Goal: Task Accomplishment & Management: Use online tool/utility

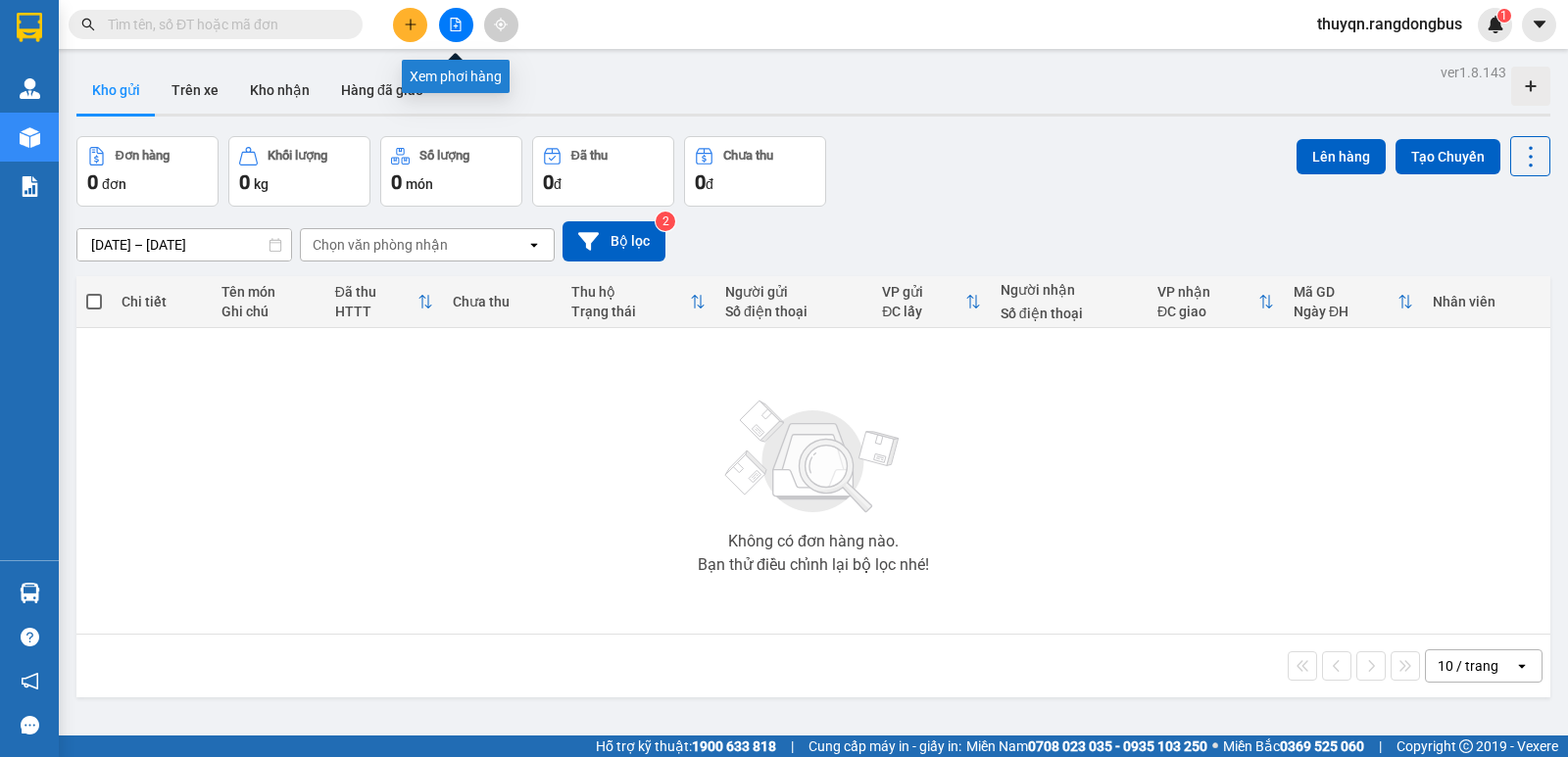
click at [451, 31] on button at bounding box center [456, 25] width 34 height 34
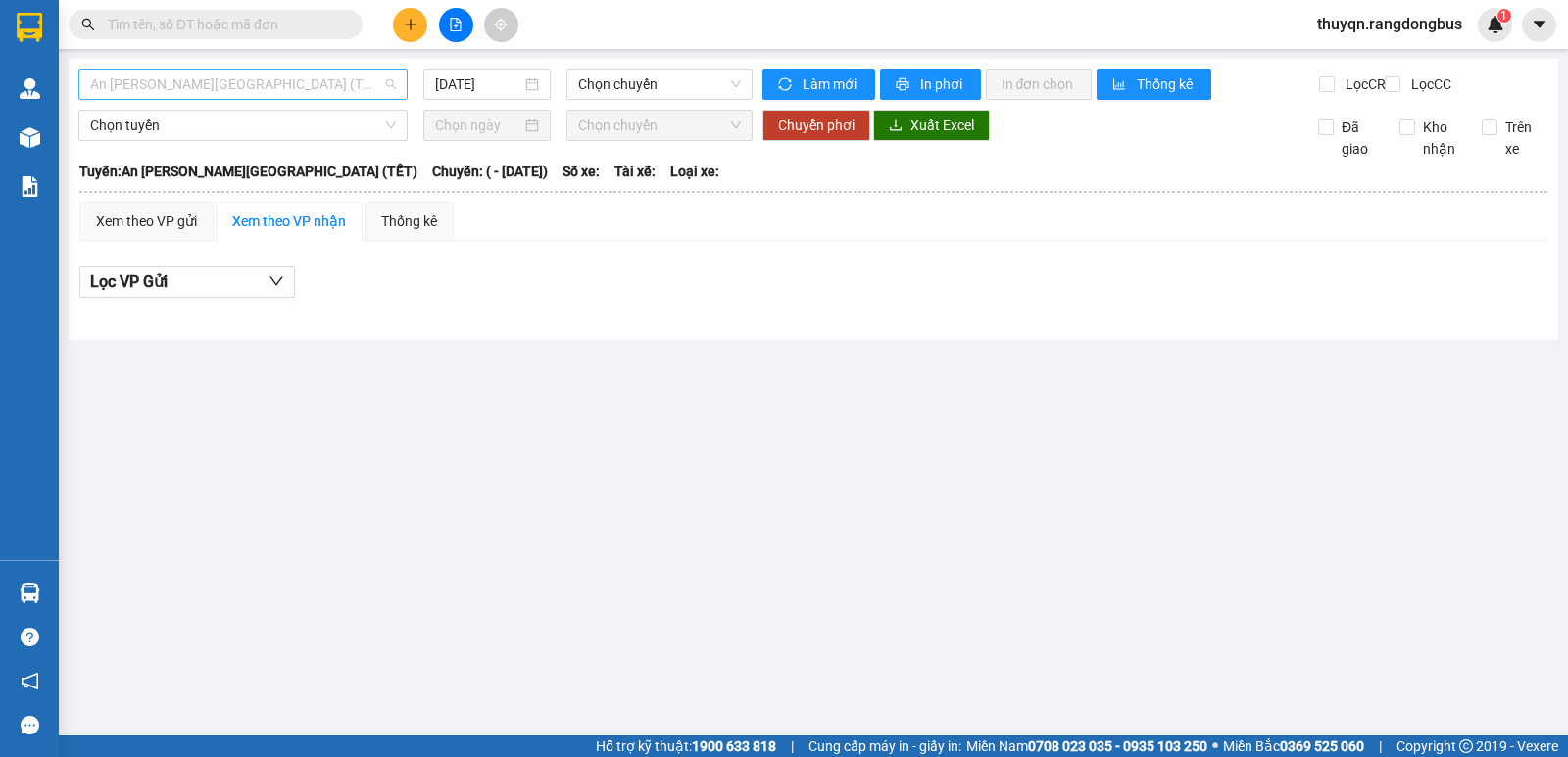
click at [165, 79] on span "An [PERSON_NAME][GEOGRAPHIC_DATA] (TẾT)" at bounding box center [243, 84] width 306 height 29
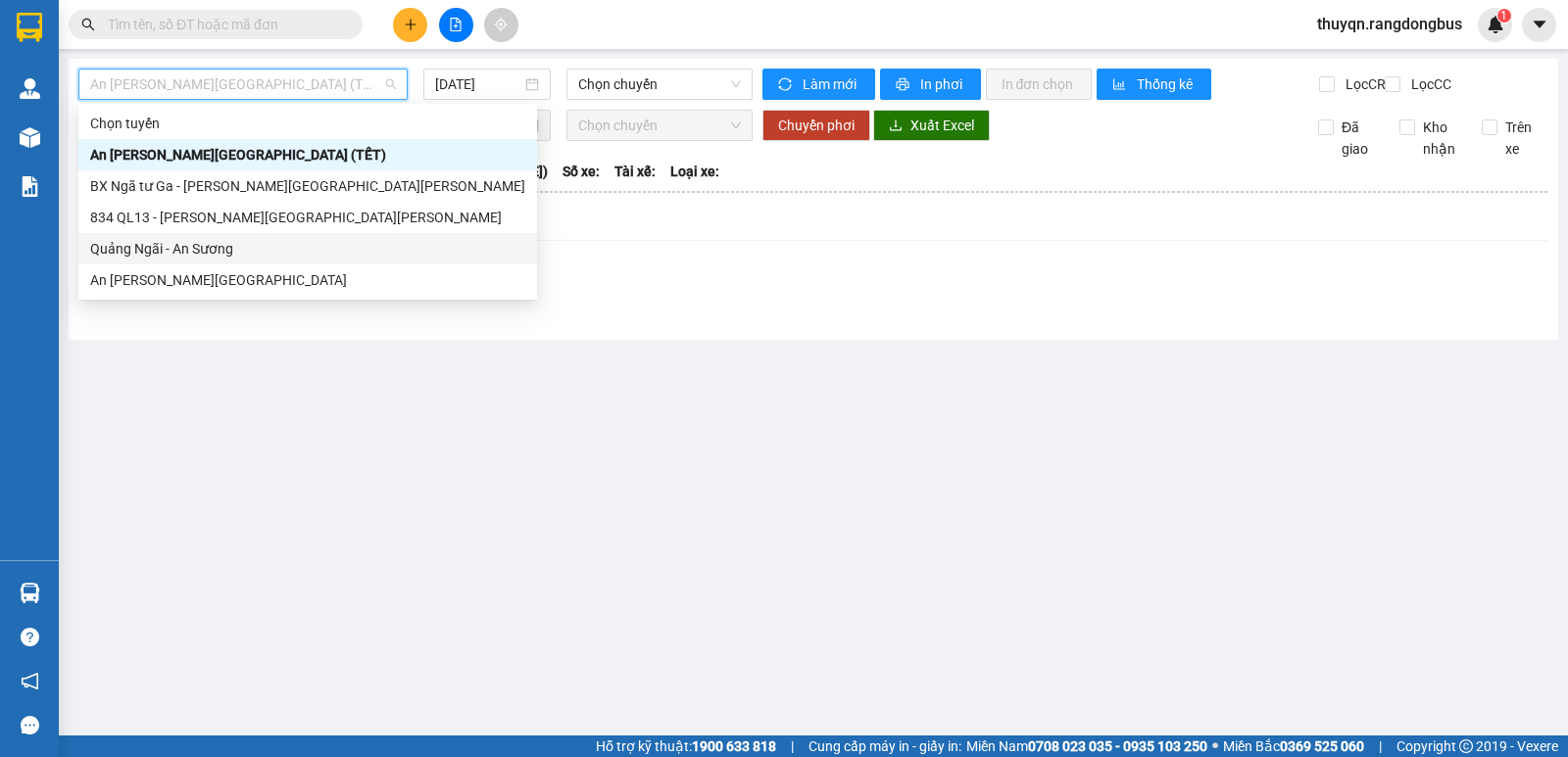
click at [137, 246] on div "Quảng Ngãi - An Sương" at bounding box center [308, 248] width 435 height 22
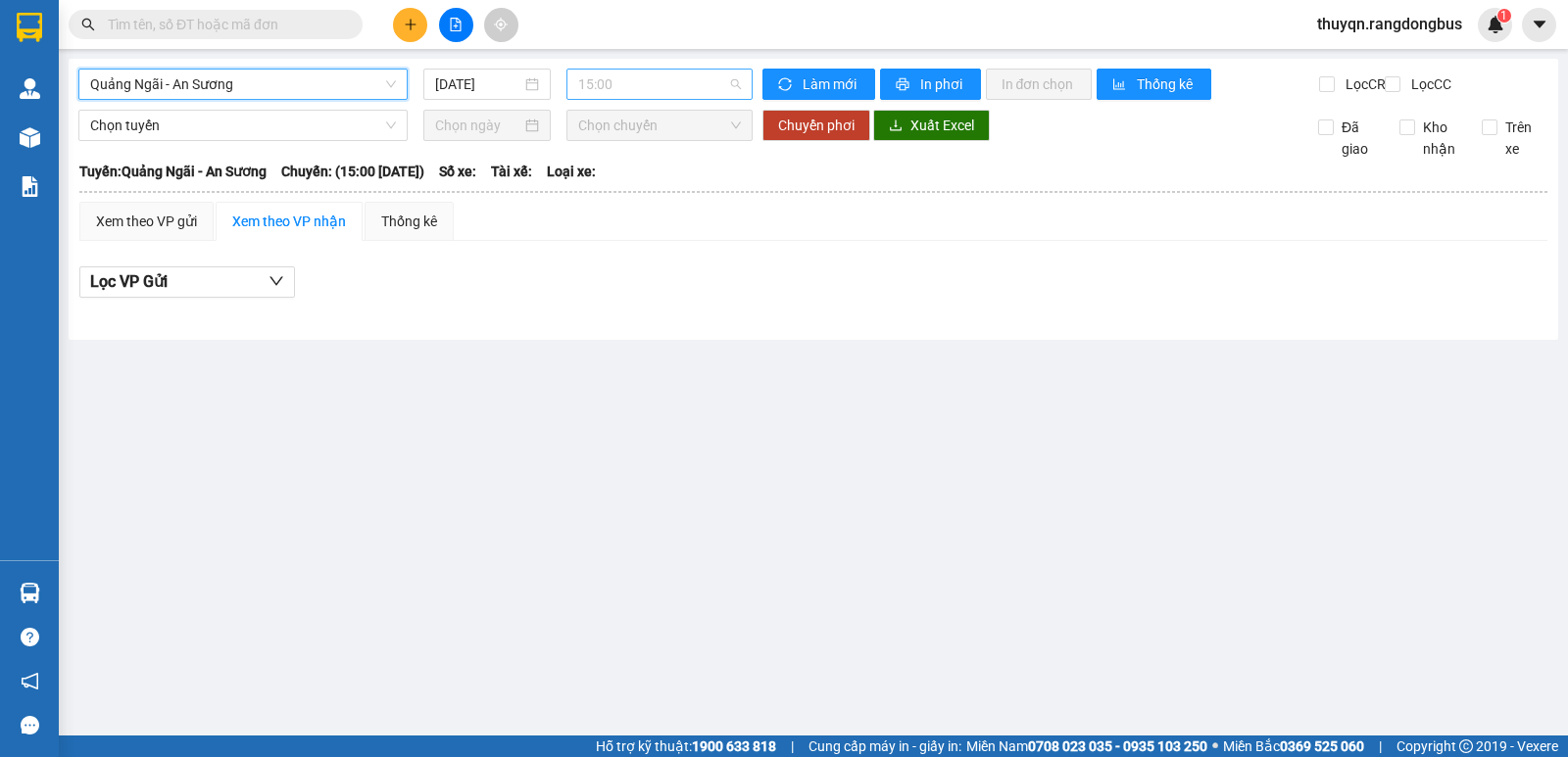
click at [597, 82] on span "15:00" at bounding box center [658, 84] width 162 height 29
click at [493, 78] on input "[DATE]" at bounding box center [478, 84] width 87 height 22
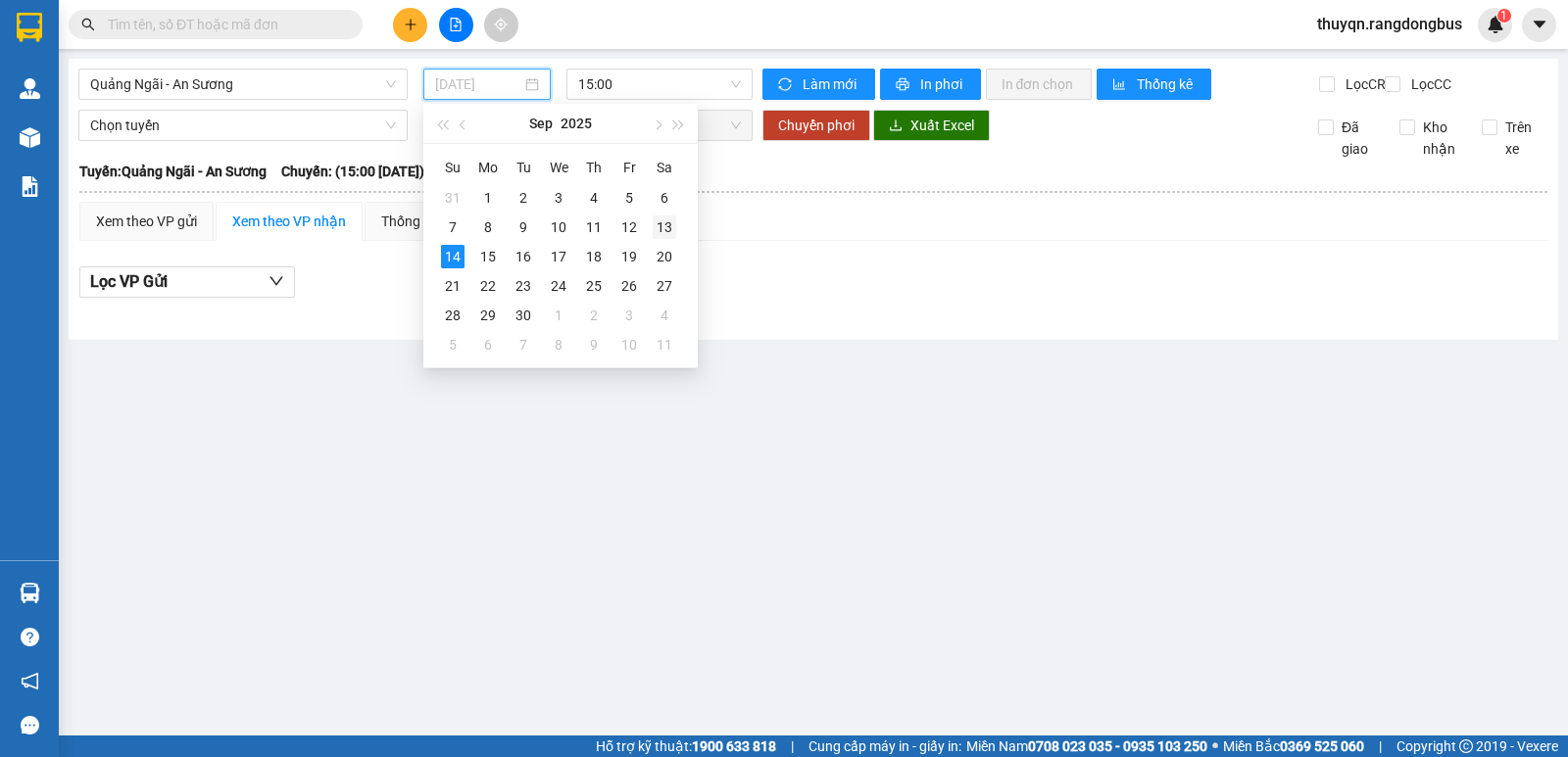
click at [665, 220] on div "13" at bounding box center [664, 227] width 24 height 24
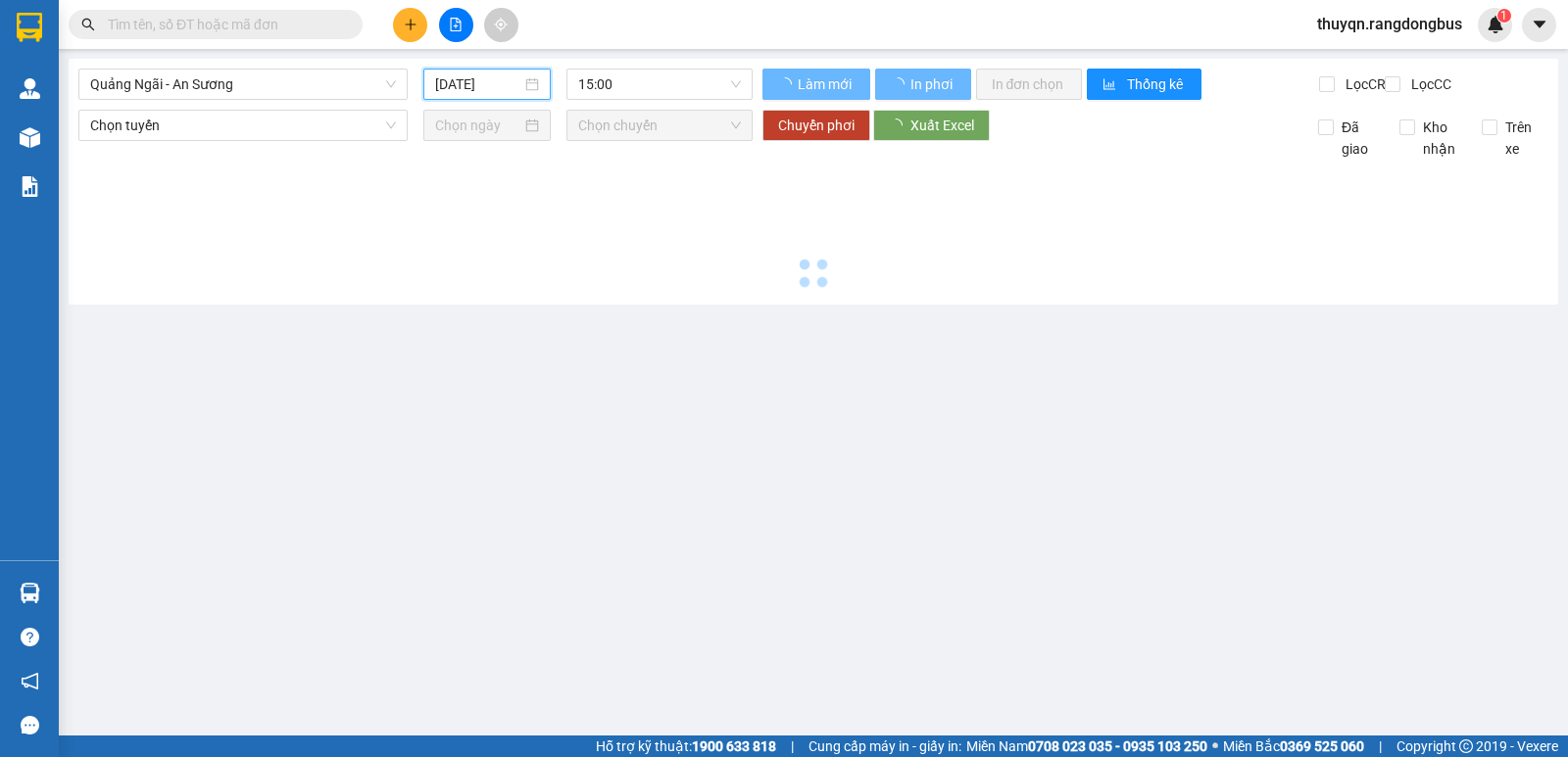
type input "[DATE]"
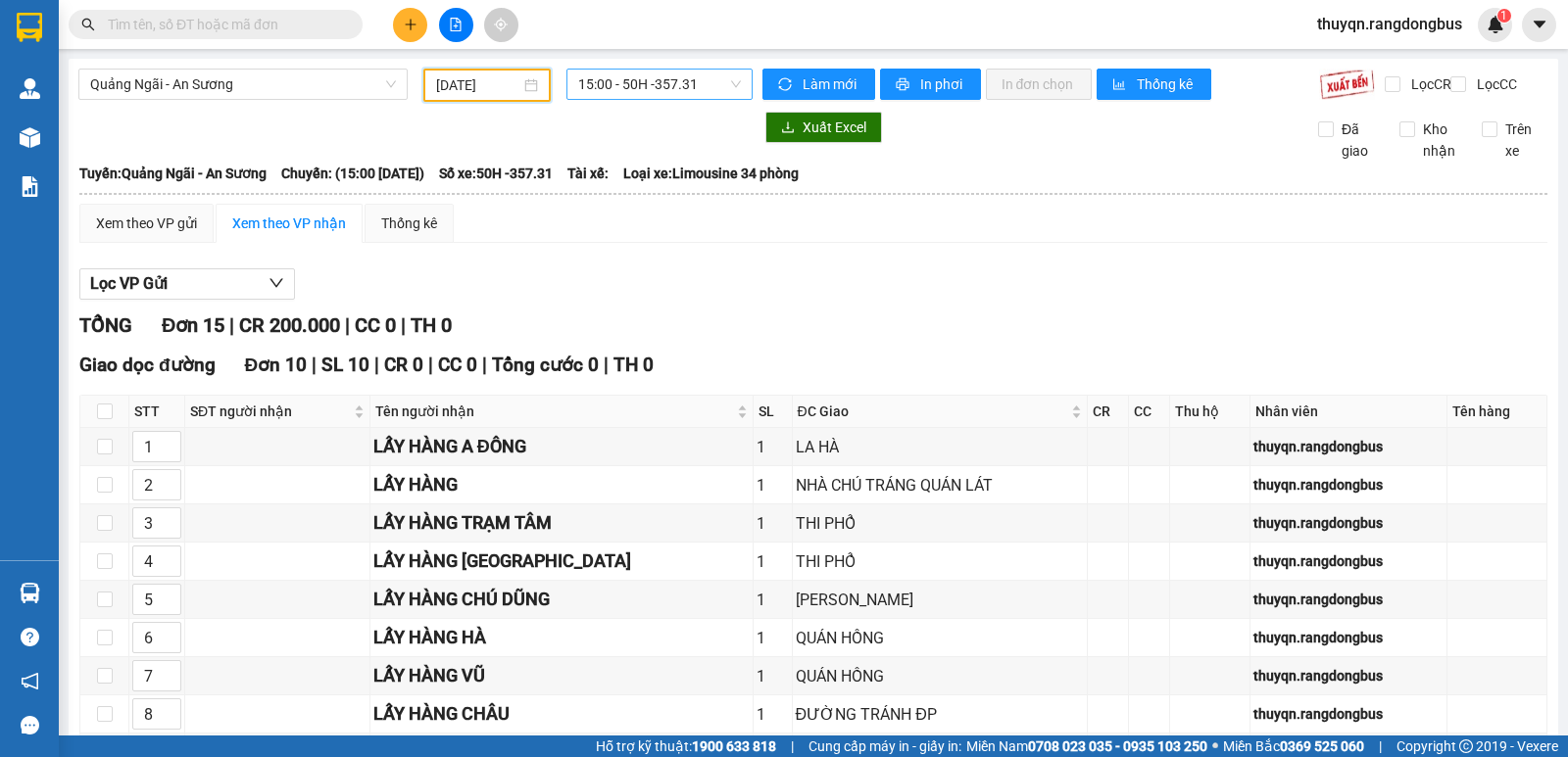
click at [656, 82] on span "15:00 - 50H -357.31" at bounding box center [658, 84] width 162 height 29
click at [670, 189] on div "18:00 - 50H -455.99" at bounding box center [650, 187] width 153 height 22
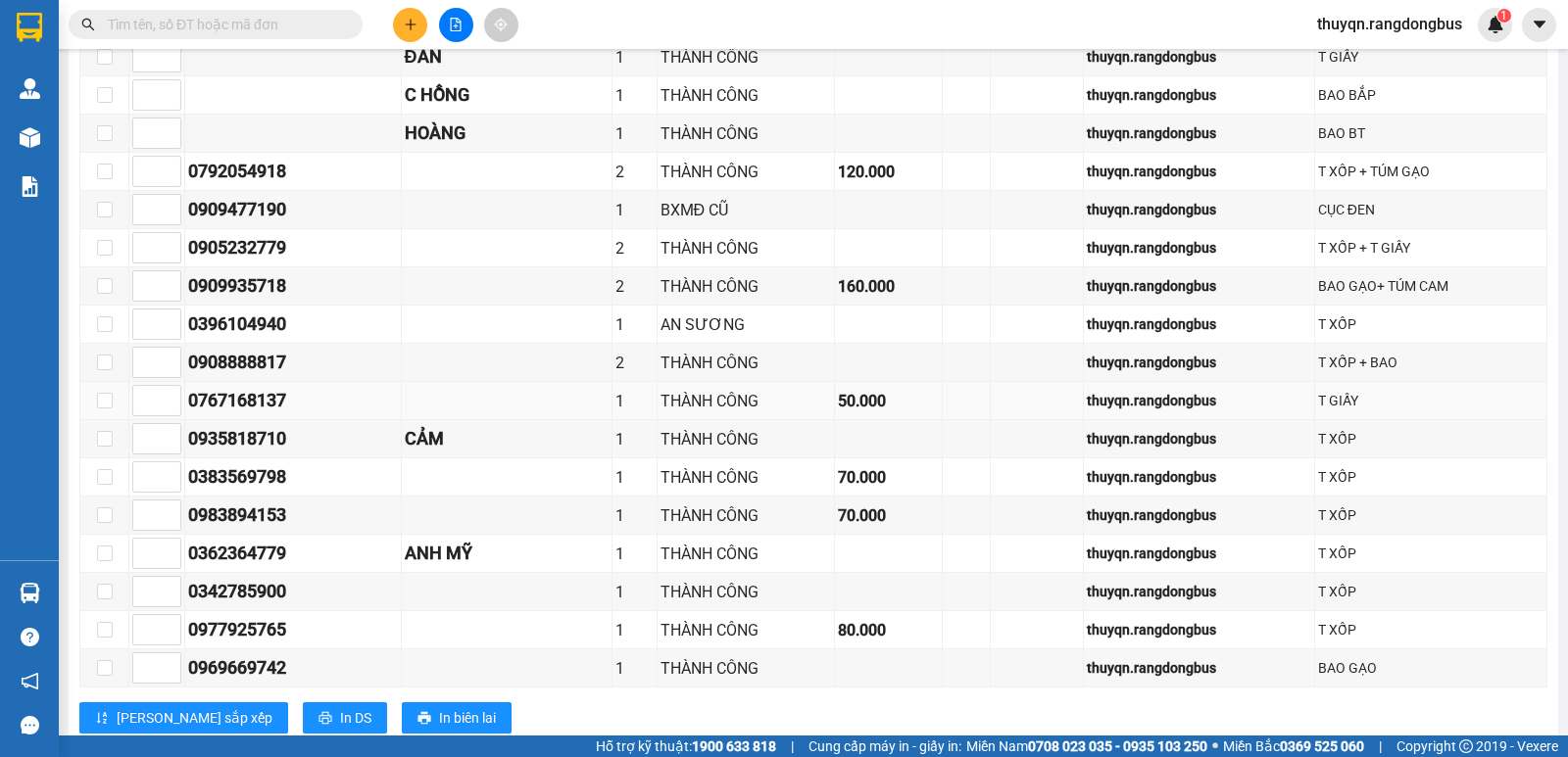
scroll to position [1063, 0]
